Goal: Task Accomplishment & Management: Complete application form

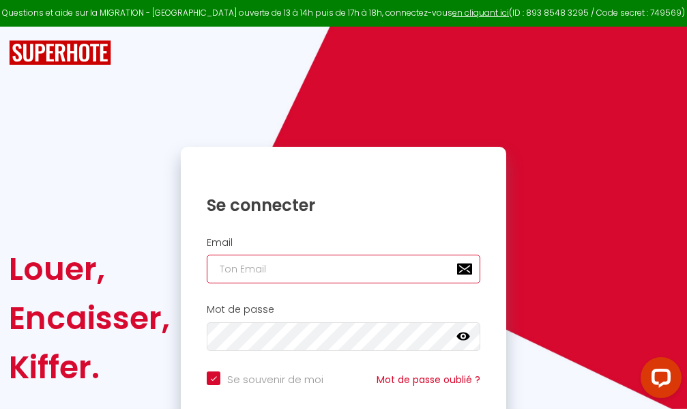
click at [324, 267] on input "email" at bounding box center [344, 269] width 274 height 29
type input "m"
checkbox input "true"
type input "ma"
checkbox input "true"
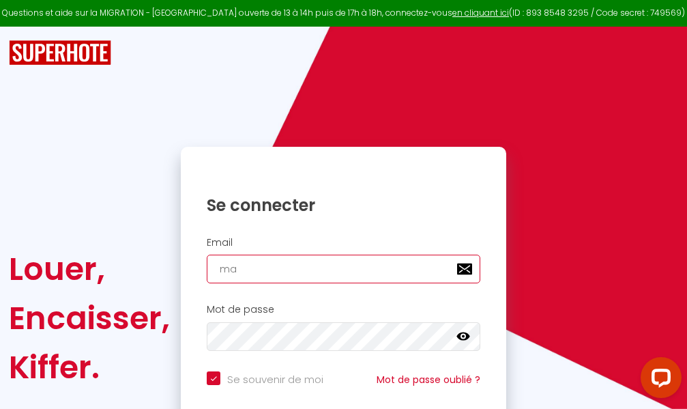
type input "mar"
checkbox input "true"
type input "marc"
checkbox input "true"
type input "marcd"
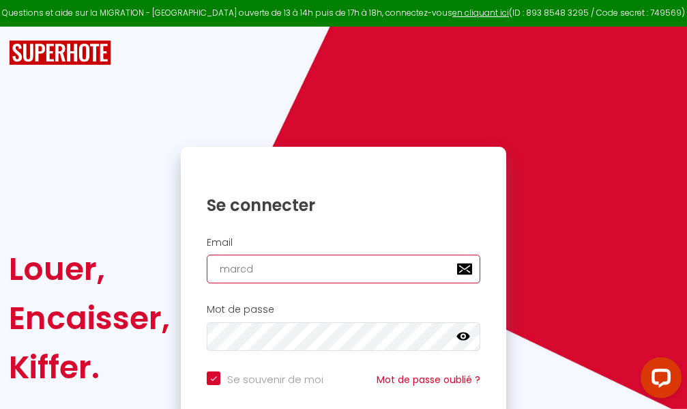
checkbox input "true"
type input "marcdp"
checkbox input "true"
type input "marcdpo"
checkbox input "true"
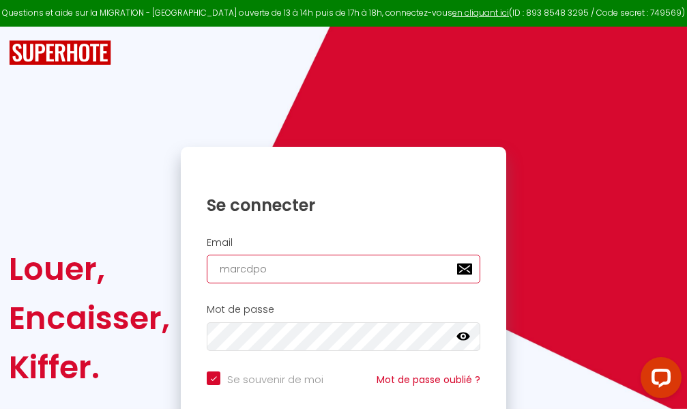
type input "marcdpoz"
checkbox input "true"
type input "marcdpoz."
checkbox input "true"
type input "marcdpoz.l"
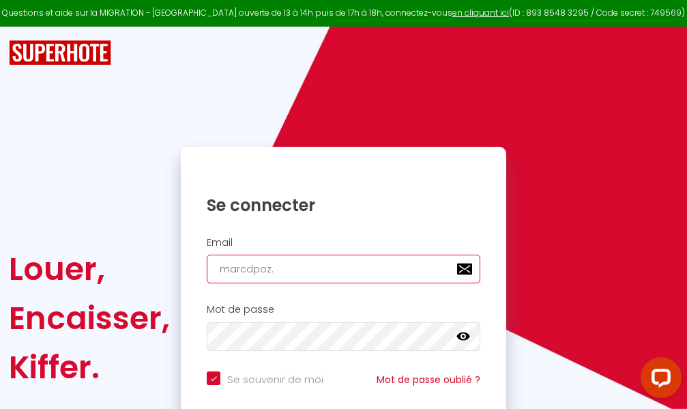
checkbox input "true"
type input "marcdpoz.lo"
checkbox input "true"
type input "marcdpoz.loc"
checkbox input "true"
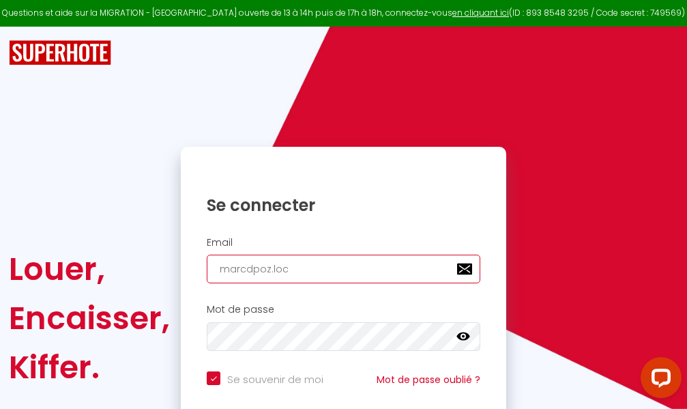
type input "marcdpoz.loca"
checkbox input "true"
type input "marcdpoz.locat"
checkbox input "true"
type input "marcdpoz.locati"
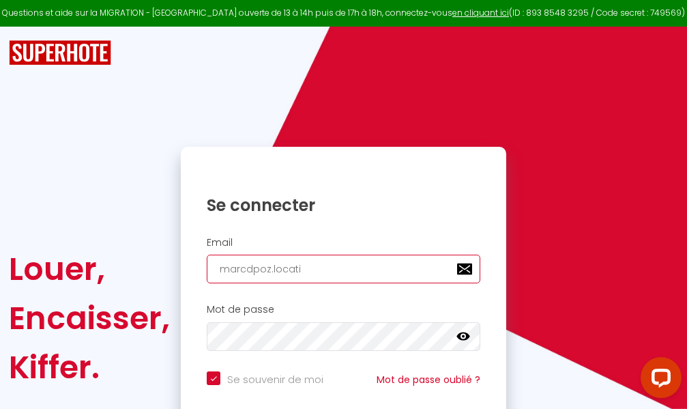
checkbox input "true"
type input "marcdpoz.locatio"
checkbox input "true"
type input "marcdpoz.location"
checkbox input "true"
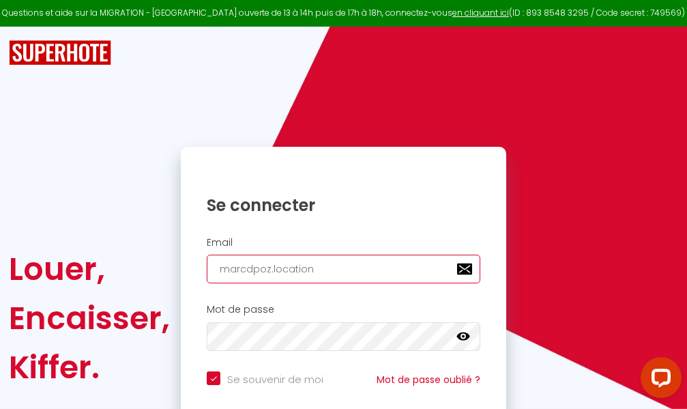
type input "marcdpoz.location@"
checkbox input "true"
type input "marcdpoz.location@g"
checkbox input "true"
type input "marcdpoz.location@gm"
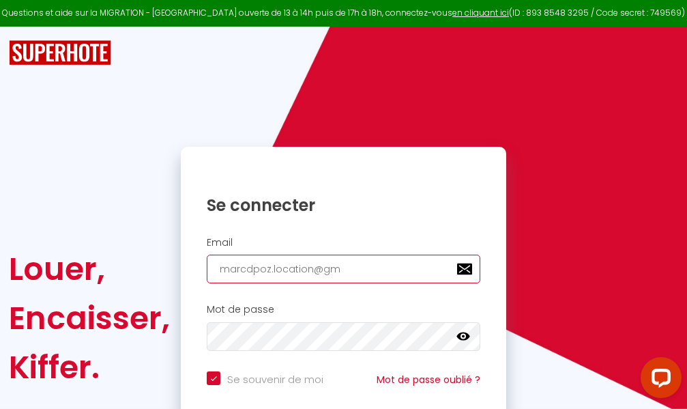
checkbox input "true"
type input "marcdpoz.location@gma"
checkbox input "true"
type input "marcdpoz.location@gmai"
checkbox input "true"
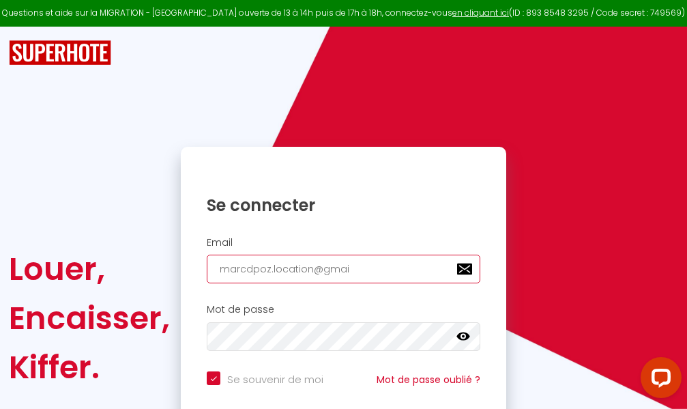
type input "[EMAIL_ADDRESS]"
checkbox input "true"
type input "[EMAIL_ADDRESS]."
checkbox input "true"
type input "marcdpoz.location@gmail.c"
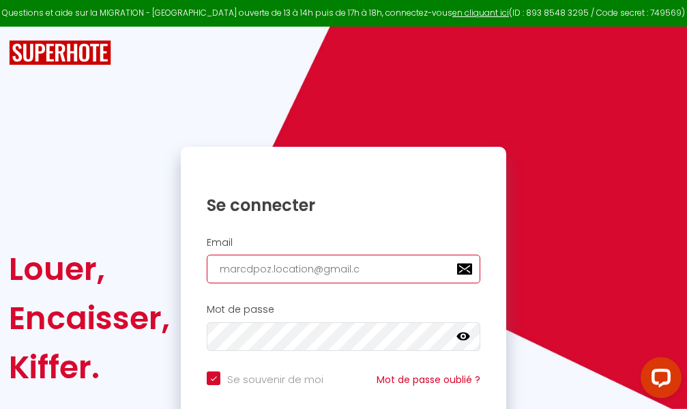
checkbox input "true"
type input "[EMAIL_ADDRESS][DOMAIN_NAME]"
checkbox input "true"
type input "[EMAIL_ADDRESS][DOMAIN_NAME]"
checkbox input "true"
